Goal: Contribute content

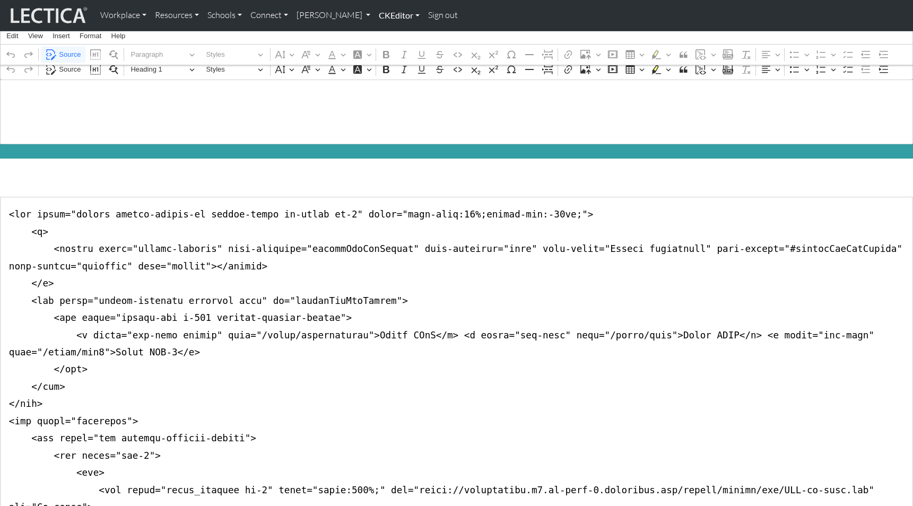
scroll to position [270, 0]
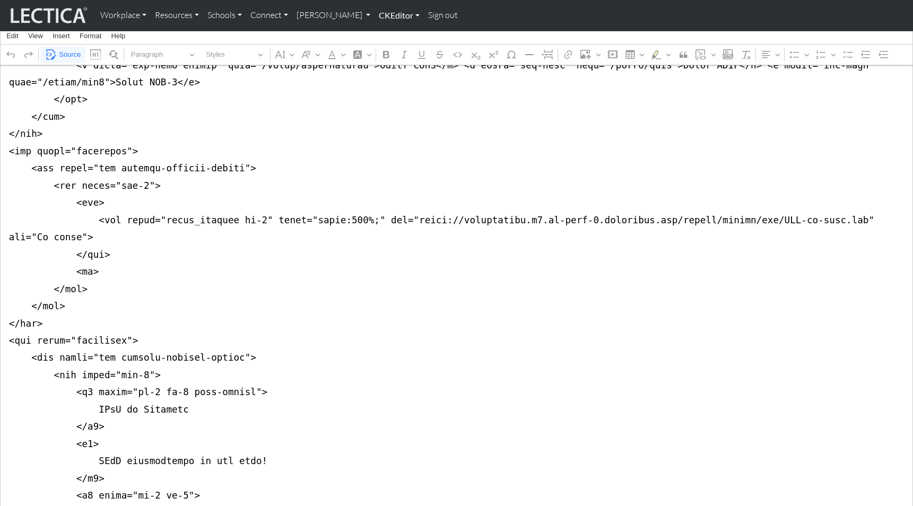
click at [374, 16] on link "CKEditor" at bounding box center [398, 15] width 49 height 22
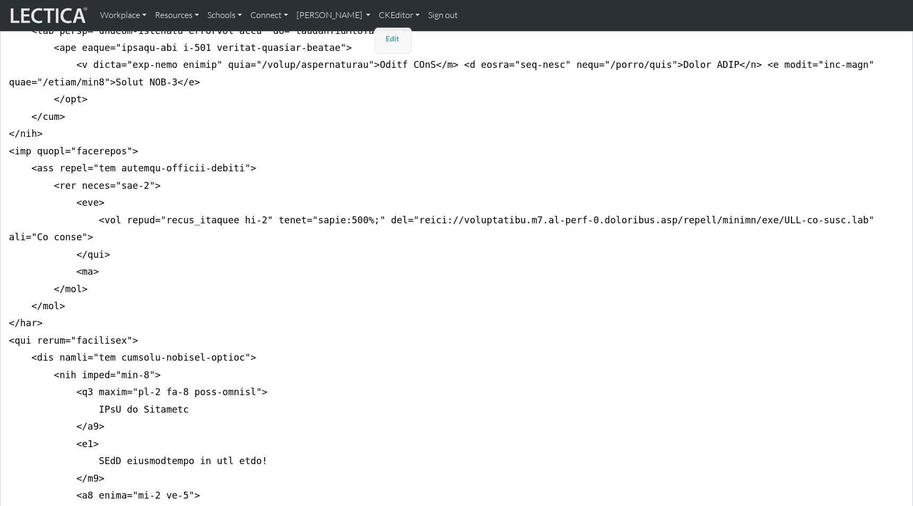
click at [383, 33] on link "Edit" at bounding box center [393, 38] width 21 height 13
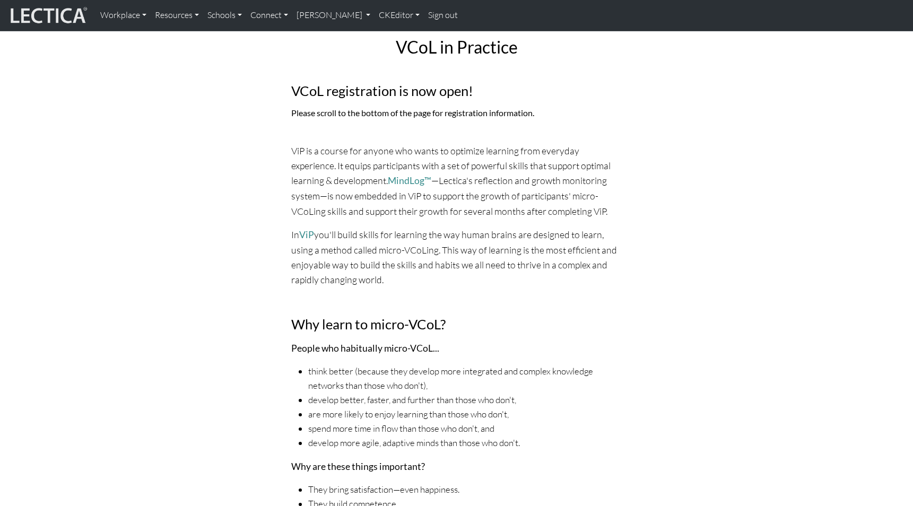
click at [701, 124] on div "VCoL in Practice VCoL registration is now open! Please scroll to the bottom of …" at bounding box center [456, 119] width 687 height 215
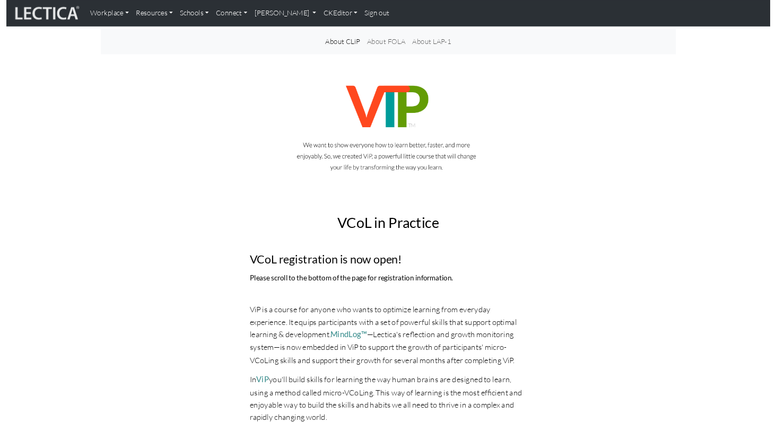
scroll to position [0, 0]
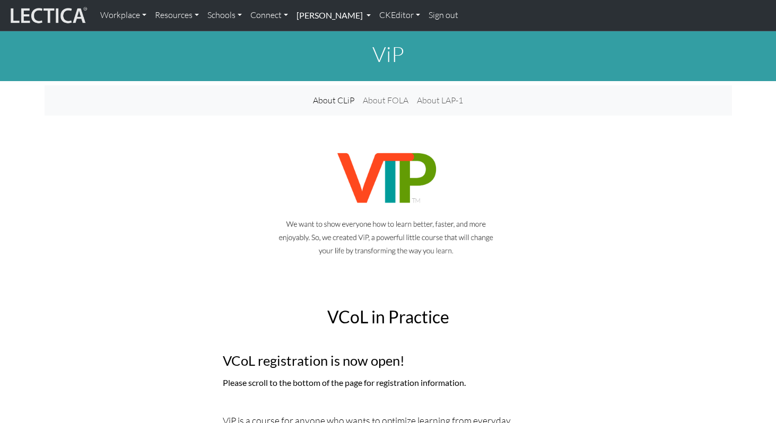
click at [324, 16] on link "[PERSON_NAME]" at bounding box center [333, 15] width 83 height 22
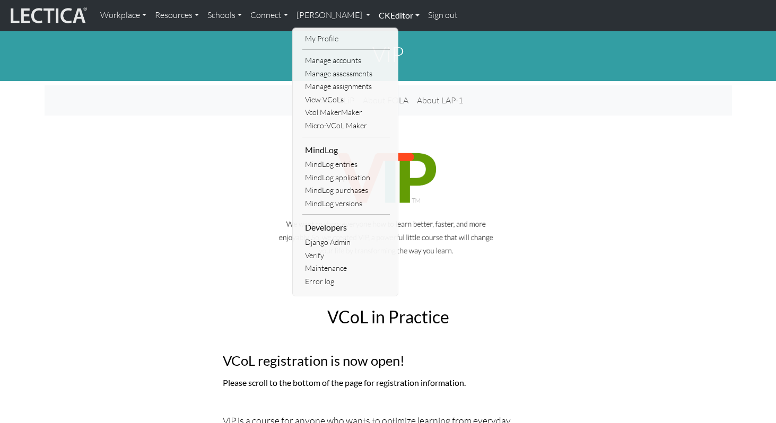
click at [374, 12] on link "CKEditor" at bounding box center [398, 15] width 49 height 22
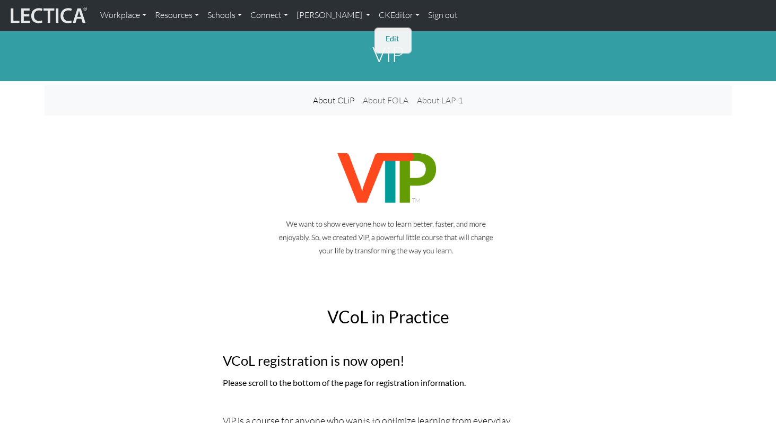
click at [383, 36] on link "Edit" at bounding box center [393, 38] width 21 height 13
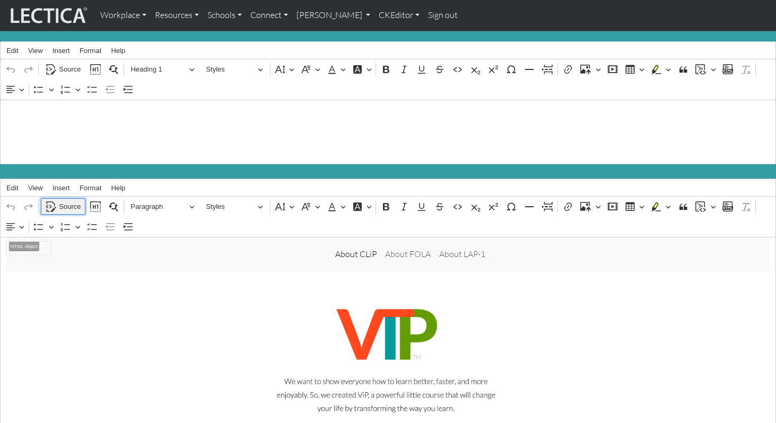
click at [68, 200] on span "Source" at bounding box center [70, 206] width 22 height 13
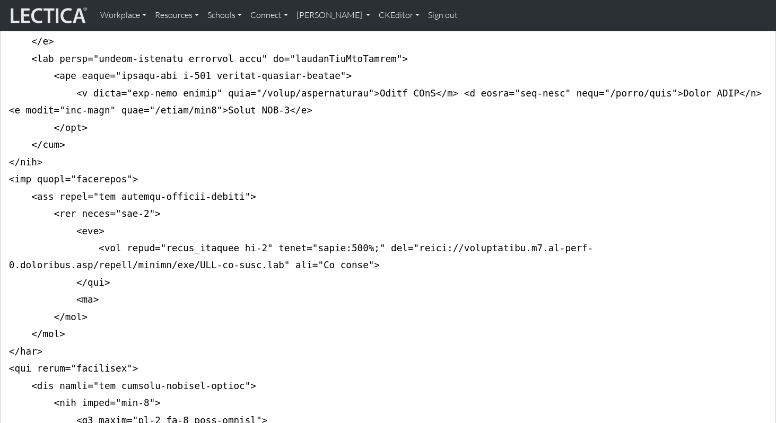
scroll to position [287, 0]
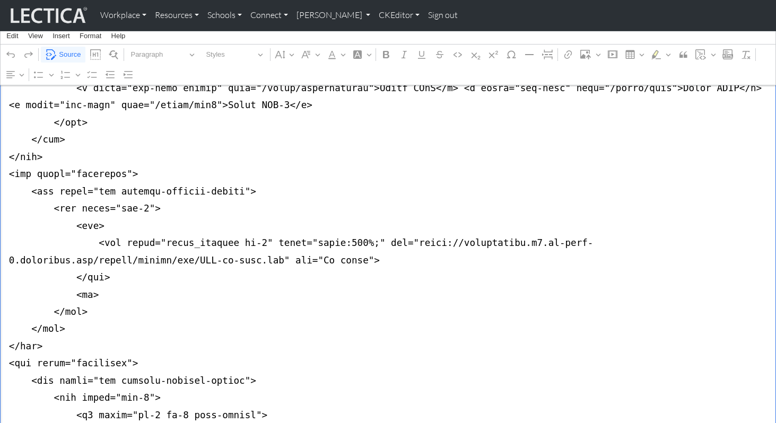
drag, startPoint x: 394, startPoint y: 215, endPoint x: 66, endPoint y: 234, distance: 328.8
paste textarea "MVM/learning-to-micro-vcol-05"
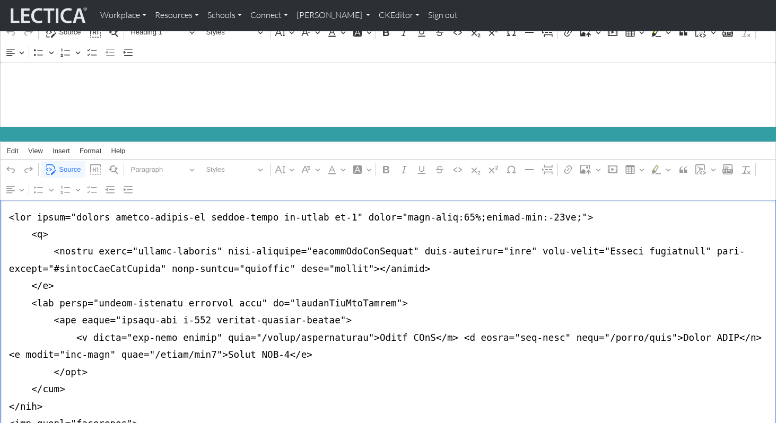
scroll to position [0, 0]
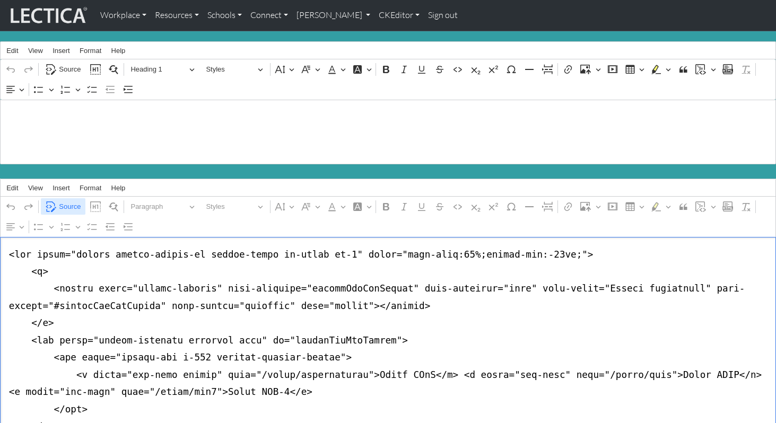
type textarea "<nav class="navbar navbar-expand-lg navbar-light bg-light mb-5" style="font-siz…"
click at [74, 200] on span "Source" at bounding box center [70, 206] width 22 height 13
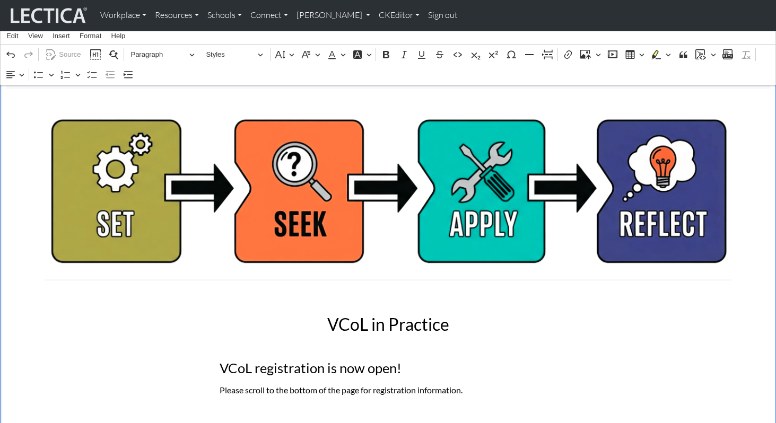
scroll to position [162, 0]
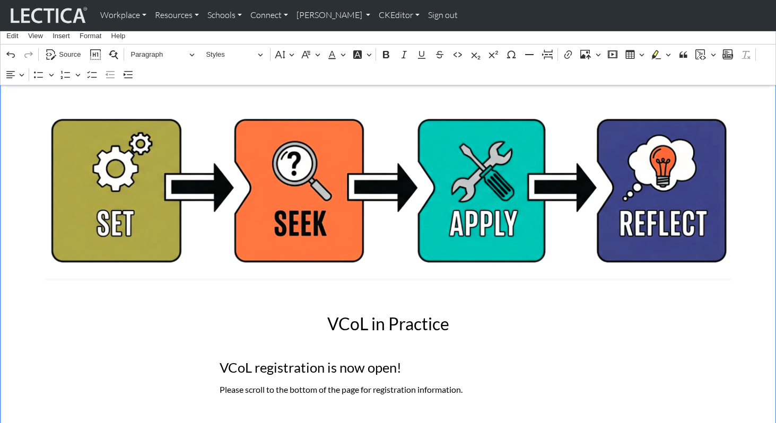
click at [78, 369] on div "VCoL in Practice VCoL registration is now open! Please scroll to the bottom of …" at bounding box center [388, 396] width 700 height 215
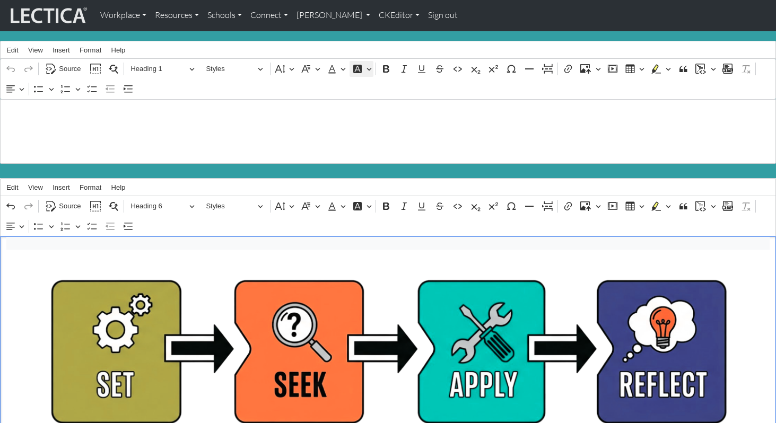
scroll to position [0, 0]
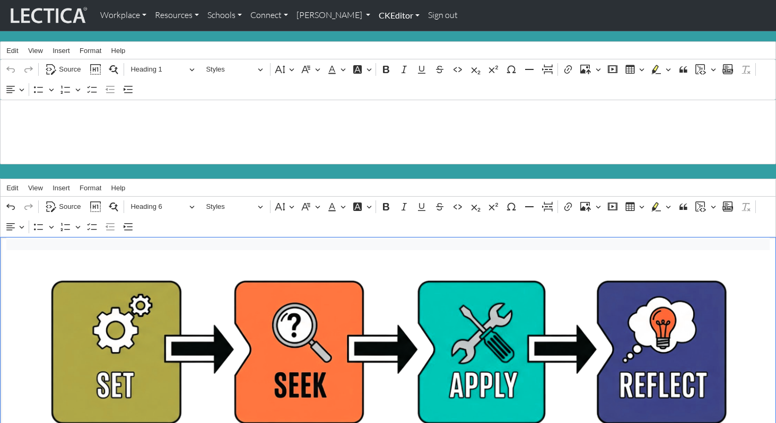
click at [374, 17] on link "CKEditor" at bounding box center [398, 15] width 49 height 22
click at [383, 33] on link "Edit" at bounding box center [393, 38] width 21 height 13
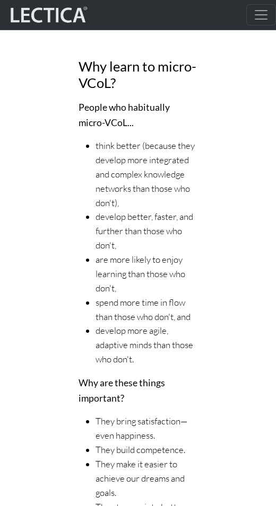
scroll to position [834, 0]
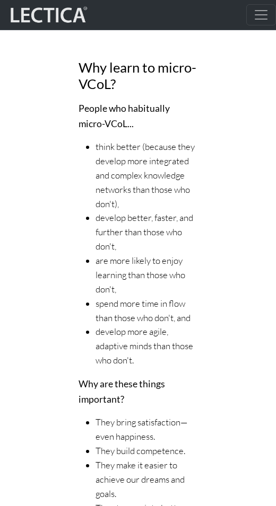
click at [257, 382] on div "In ViP you'll build skills for learning the way human brains are designed to le…" at bounding box center [137, 231] width 263 height 700
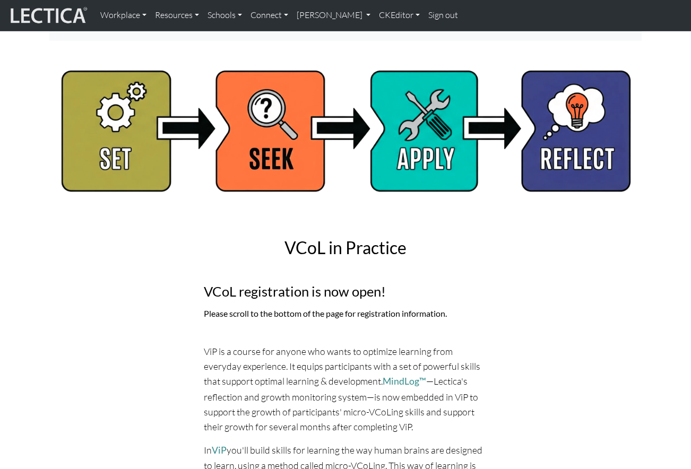
scroll to position [0, 0]
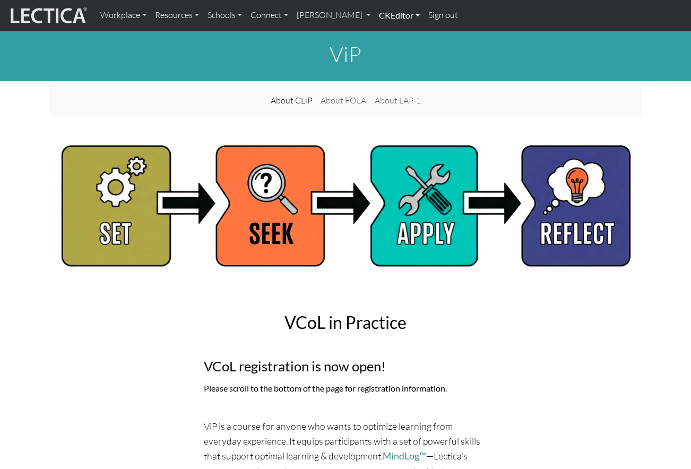
click at [374, 17] on link "CKEditor" at bounding box center [398, 15] width 49 height 22
click at [383, 34] on link "Edit" at bounding box center [393, 38] width 21 height 13
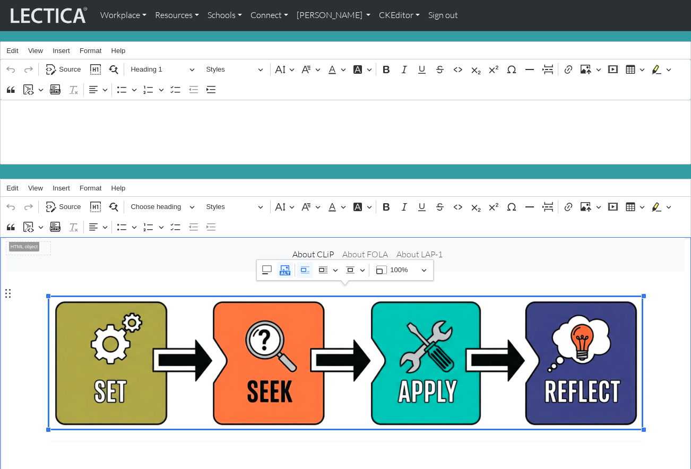
click at [281, 309] on img "Rich Text Editor. Editing area: main. Press ⌥0 for help." at bounding box center [345, 363] width 592 height 132
click at [71, 200] on span "Source" at bounding box center [70, 206] width 22 height 13
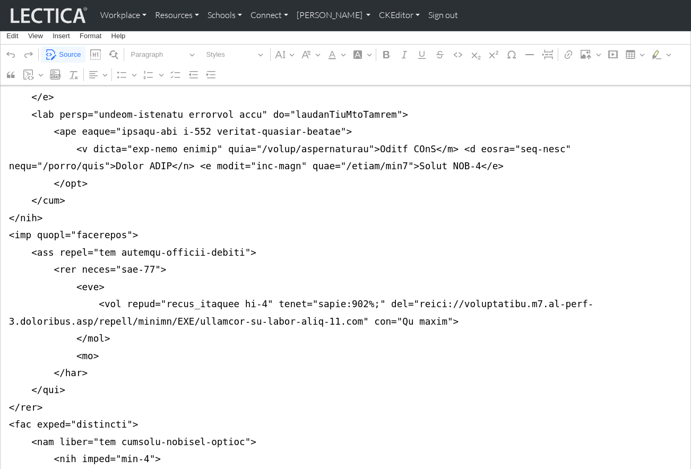
scroll to position [231, 0]
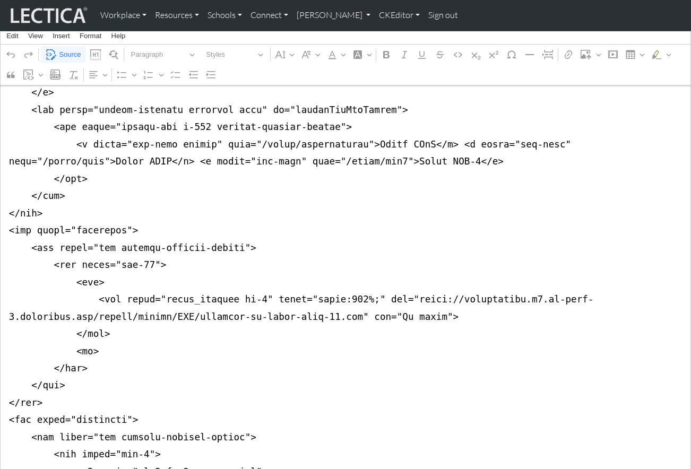
drag, startPoint x: 138, startPoint y: 242, endPoint x: 144, endPoint y: 243, distance: 5.9
type textarea "<nav class="navbar navbar-expand-lg navbar-light bg-light mb-5" style="font-siz…"
click at [64, 53] on span "Source" at bounding box center [70, 54] width 22 height 13
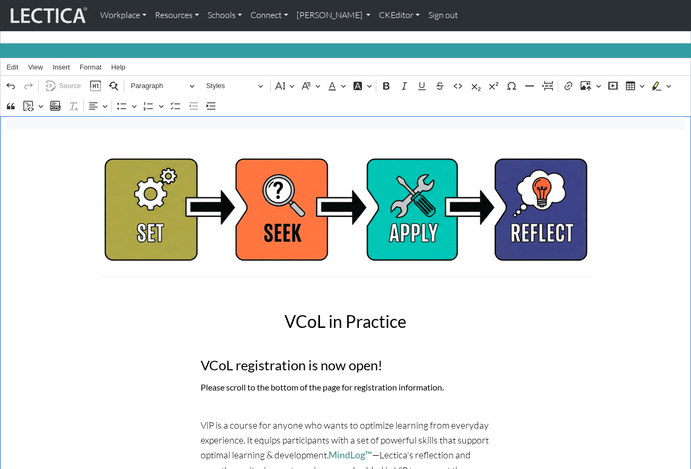
scroll to position [105, 0]
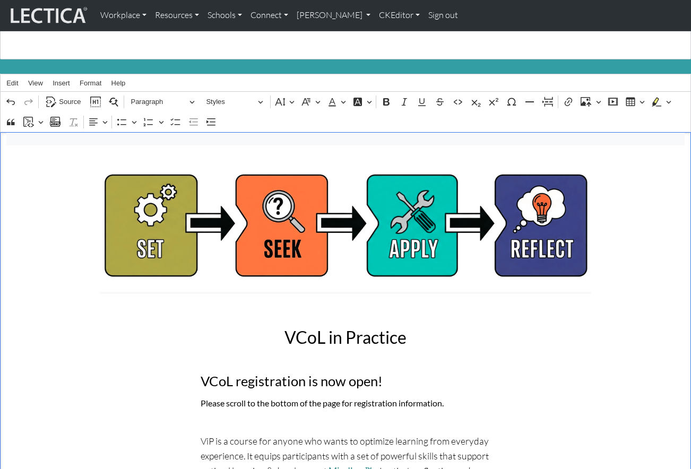
click at [66, 356] on div "VCoL in Practice VCoL registration is now open! Please scroll to the bottom of …" at bounding box center [345, 417] width 605 height 230
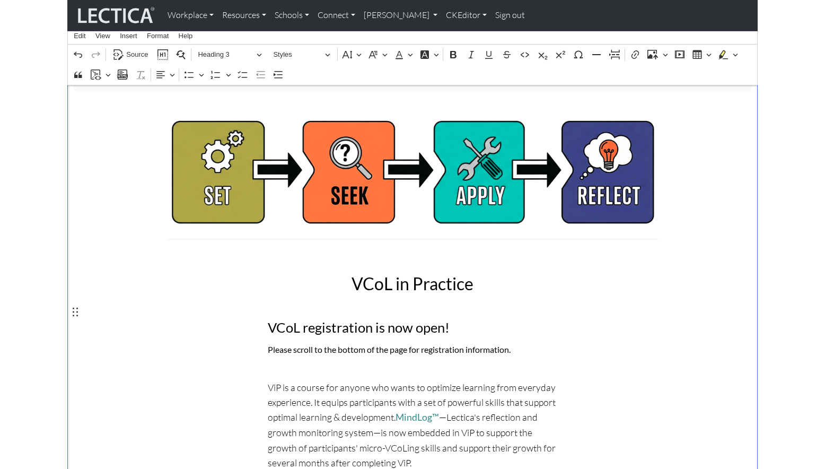
scroll to position [0, 0]
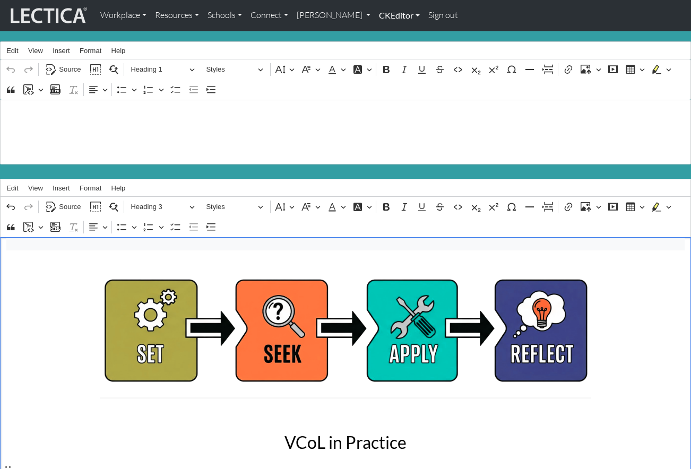
click at [374, 14] on link "CKEditor" at bounding box center [398, 15] width 49 height 22
click at [383, 36] on link "Edit" at bounding box center [393, 38] width 21 height 13
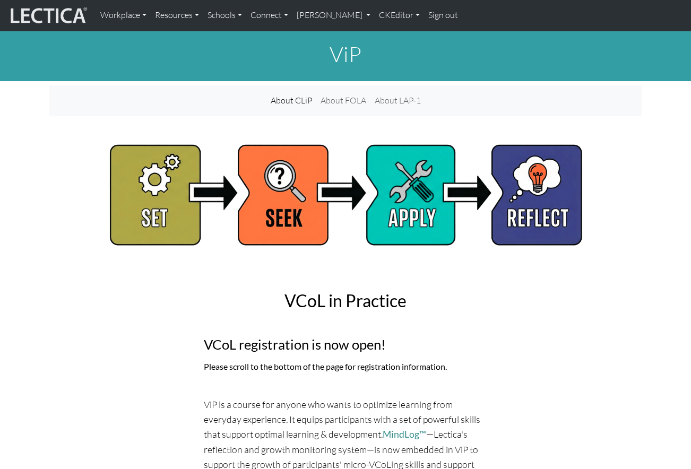
click at [55, 308] on div "VCoL in Practice VCoL registration is now open! Please scroll to the bottom of …" at bounding box center [345, 380] width 592 height 230
